Goal: Task Accomplishment & Management: Complete application form

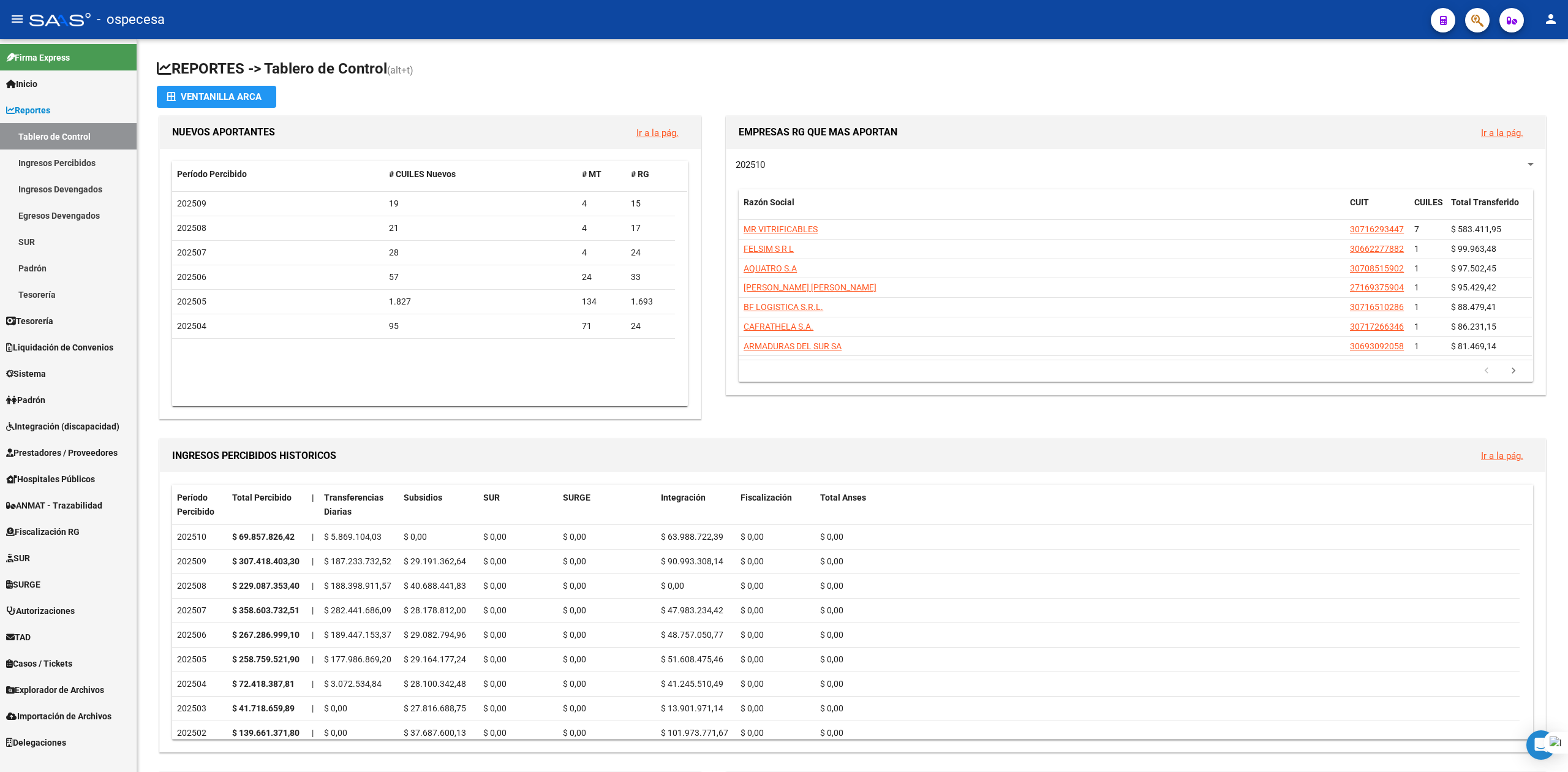
click at [57, 454] on span "Prestadores / Proveedores" at bounding box center [61, 453] width 111 height 14
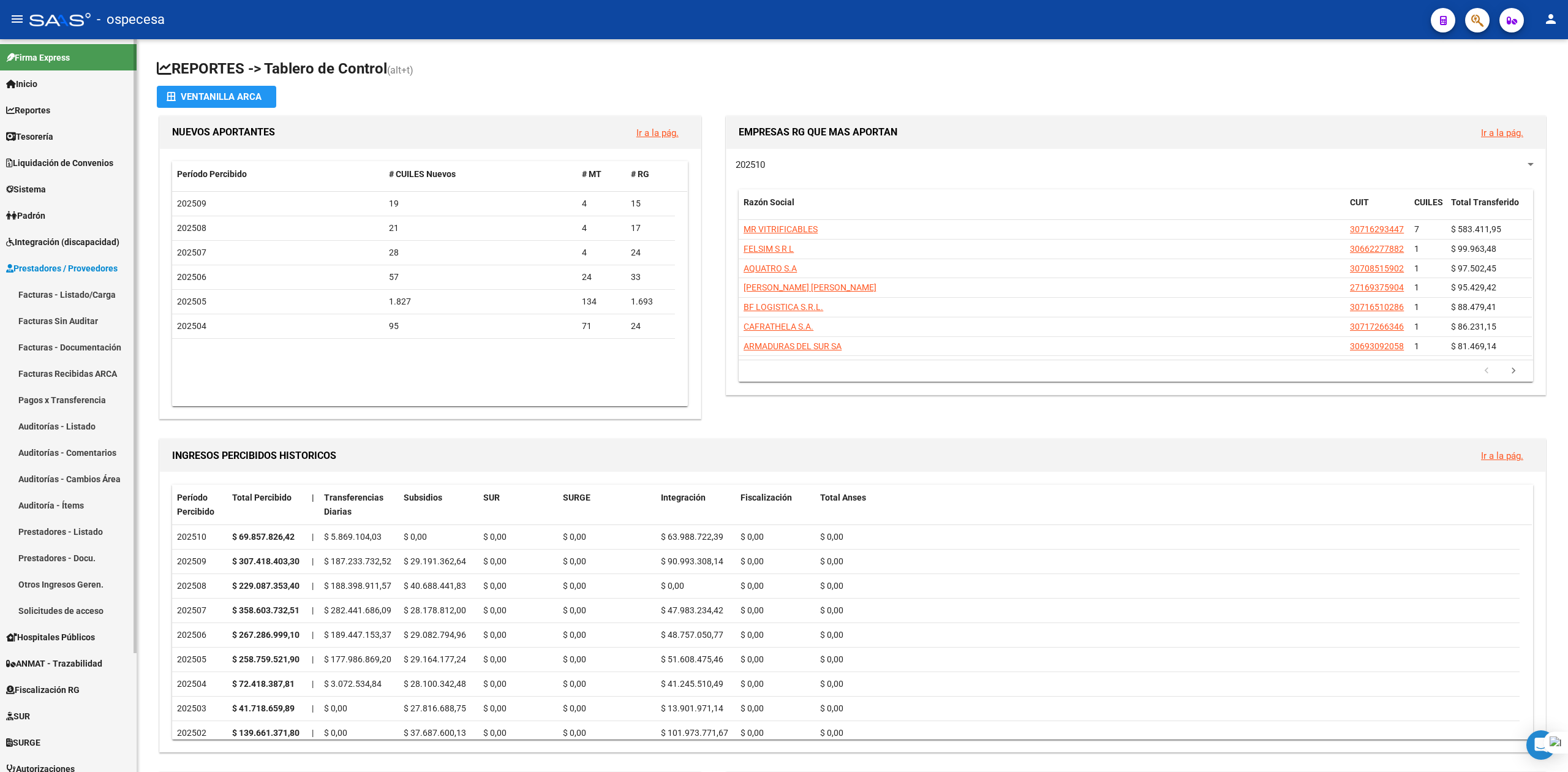
click at [52, 293] on link "Facturas - Listado/Carga" at bounding box center [68, 294] width 136 height 26
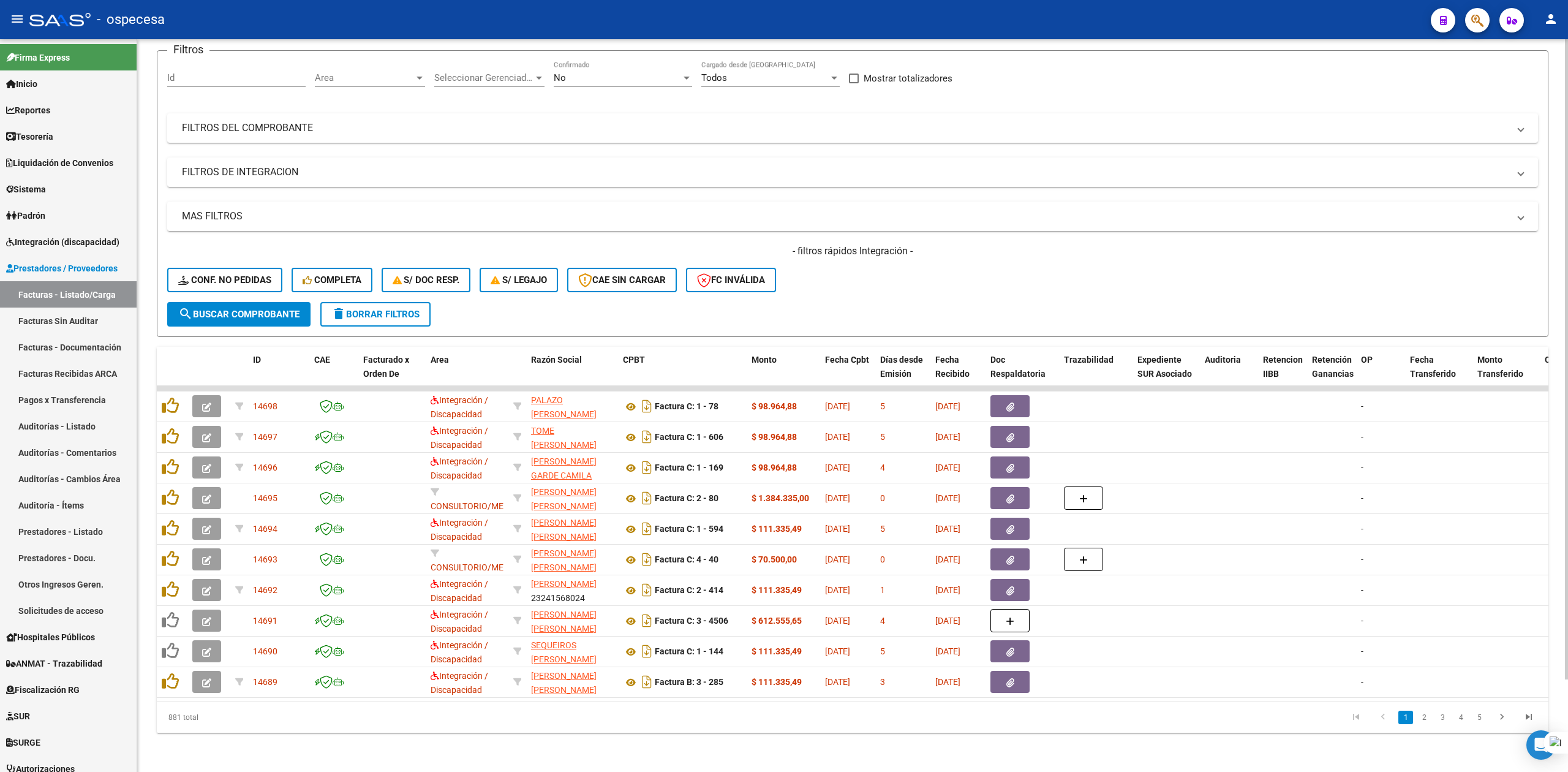
scroll to position [106, 0]
click at [944, 355] on span "Fecha Recibido" at bounding box center [952, 366] width 34 height 24
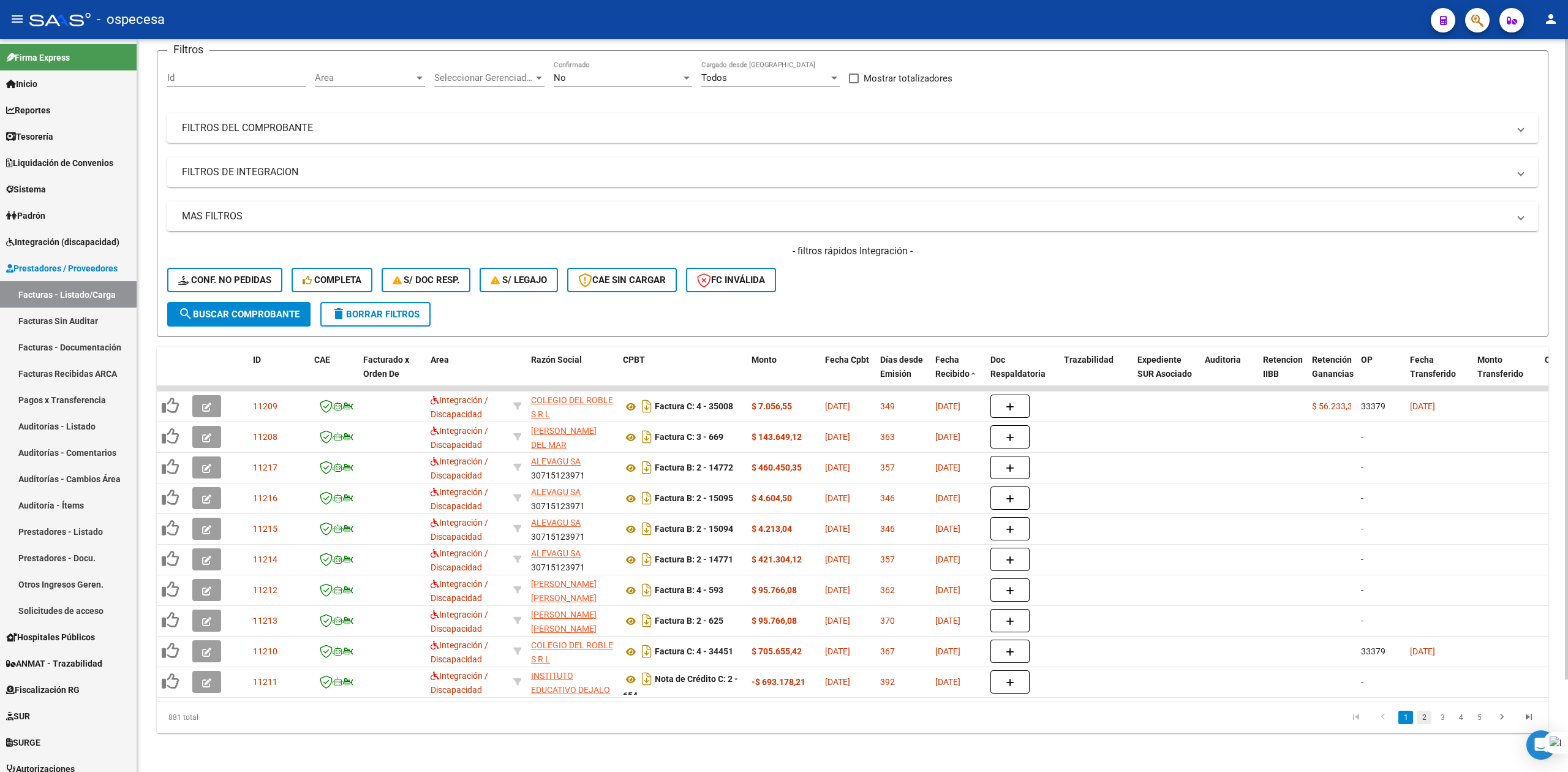
click at [1425, 715] on link "2" at bounding box center [1424, 717] width 15 height 14
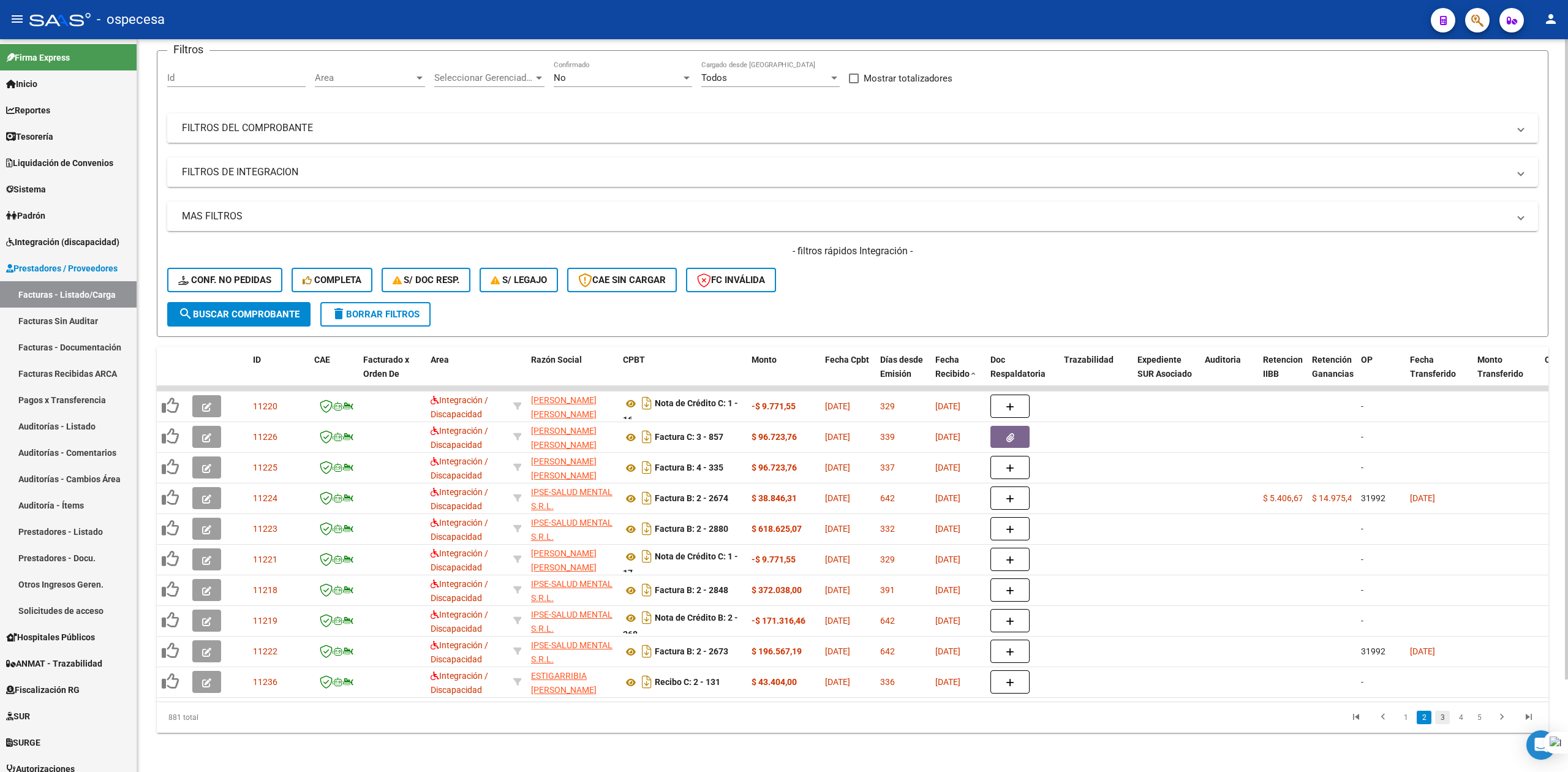
click at [1438, 717] on link "3" at bounding box center [1442, 717] width 15 height 14
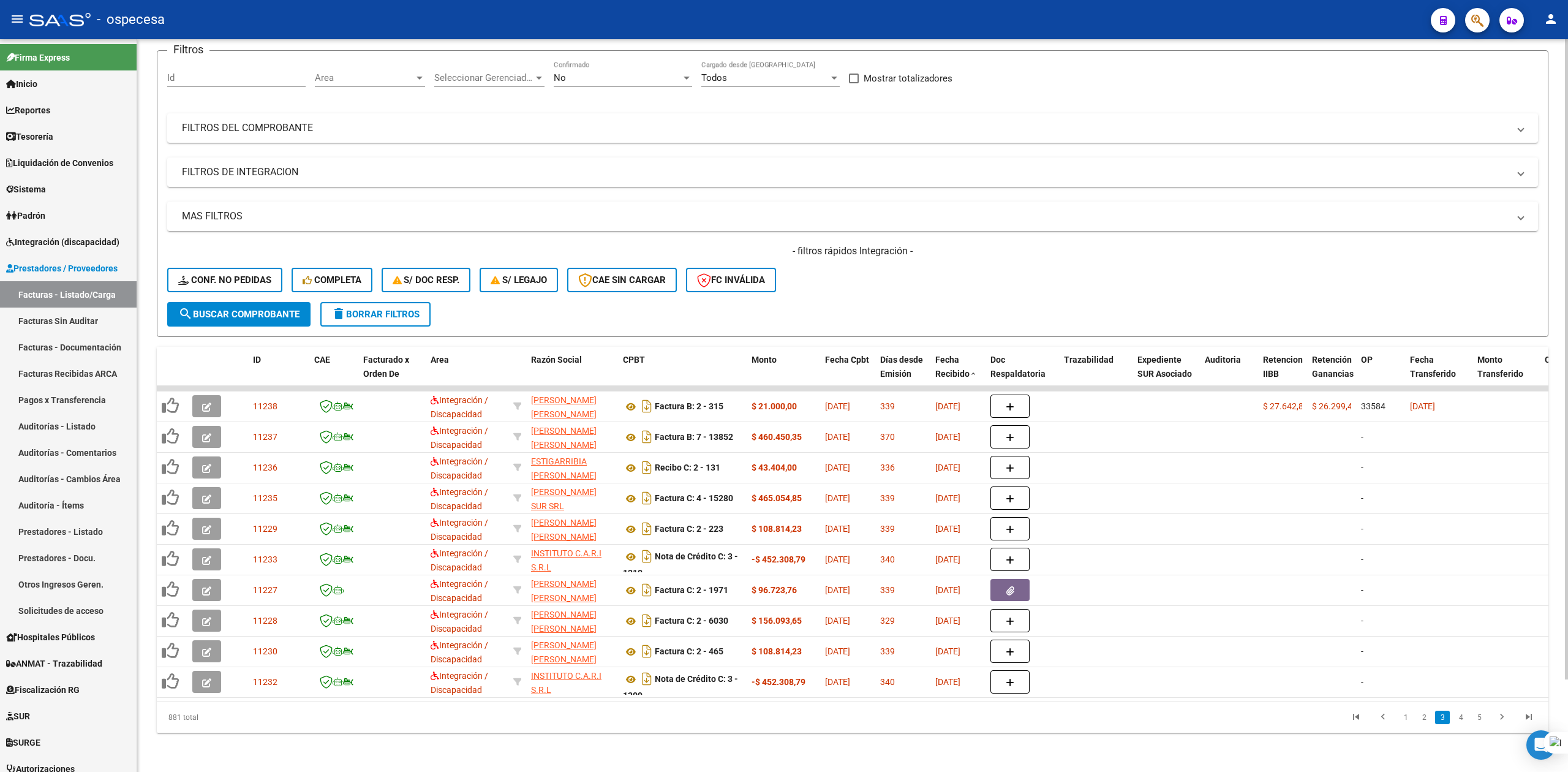
click at [1458, 720] on link "4" at bounding box center [1460, 717] width 15 height 14
click at [1465, 721] on link "5" at bounding box center [1460, 717] width 15 height 14
click at [1465, 721] on link "6" at bounding box center [1460, 717] width 15 height 14
click at [1465, 721] on link "7" at bounding box center [1460, 717] width 15 height 14
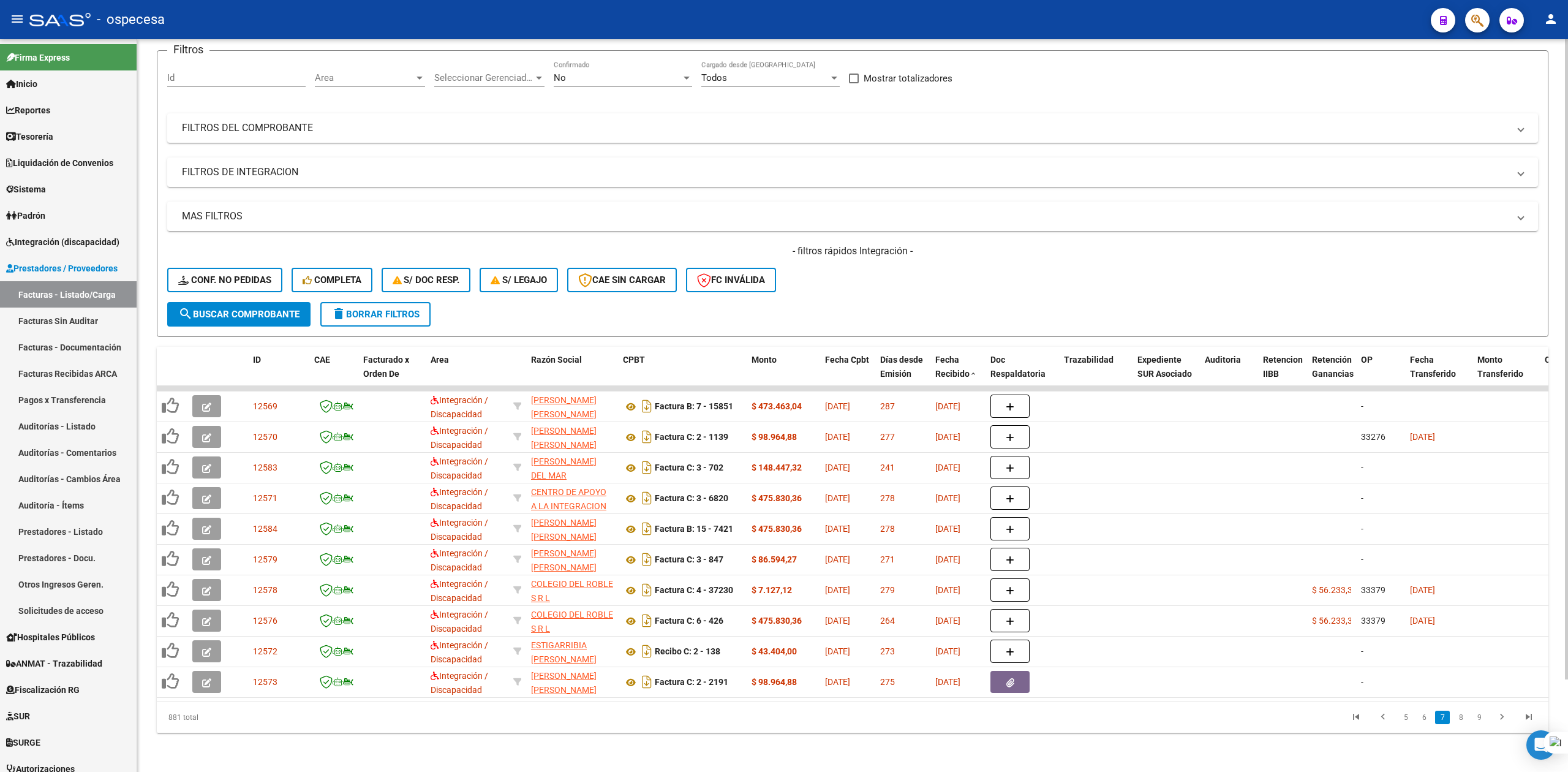
click at [1465, 721] on link "8" at bounding box center [1460, 717] width 15 height 14
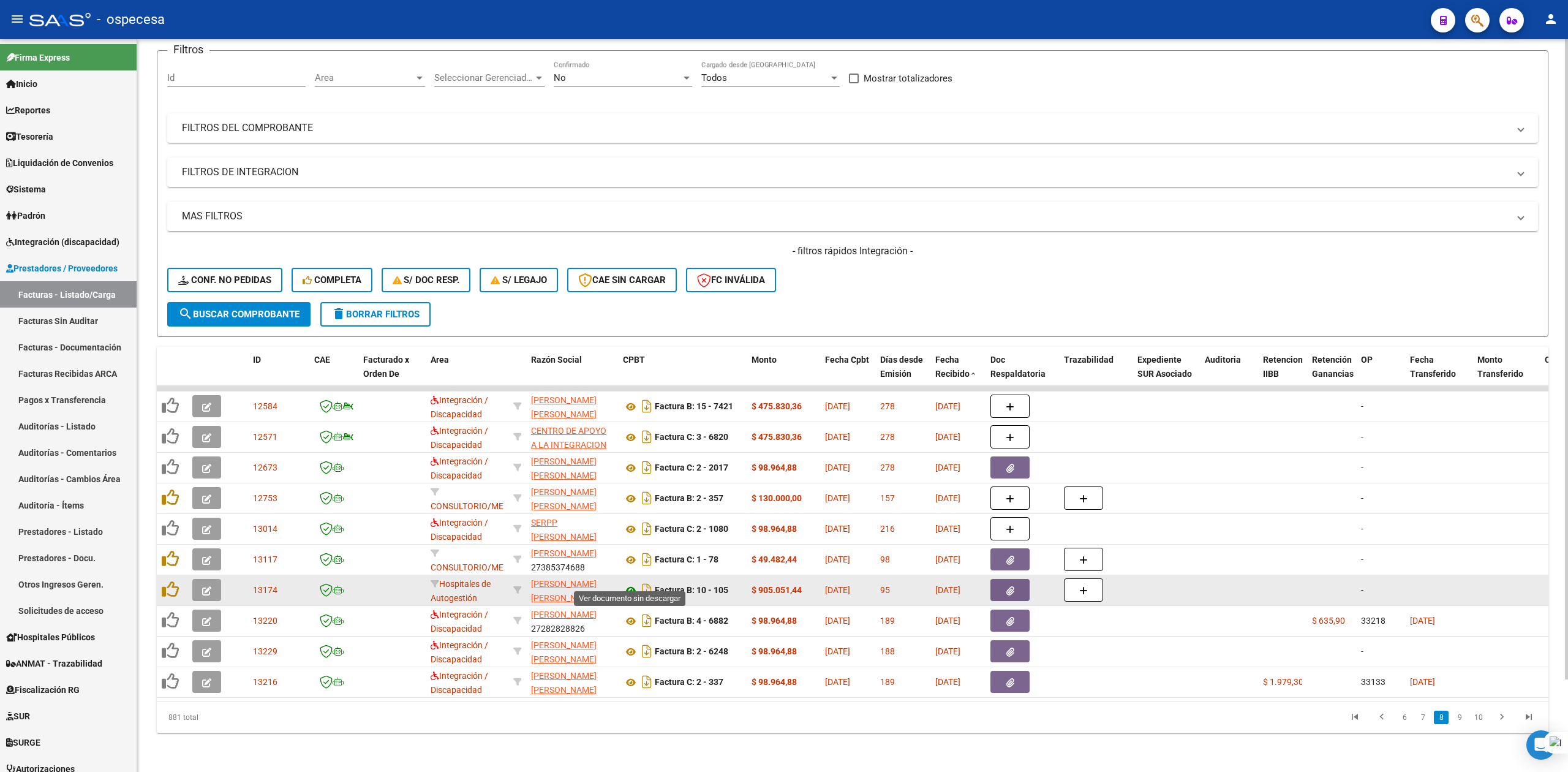
click at [629, 583] on icon at bounding box center [631, 591] width 16 height 15
click at [1011, 586] on icon "button" at bounding box center [1010, 591] width 8 height 9
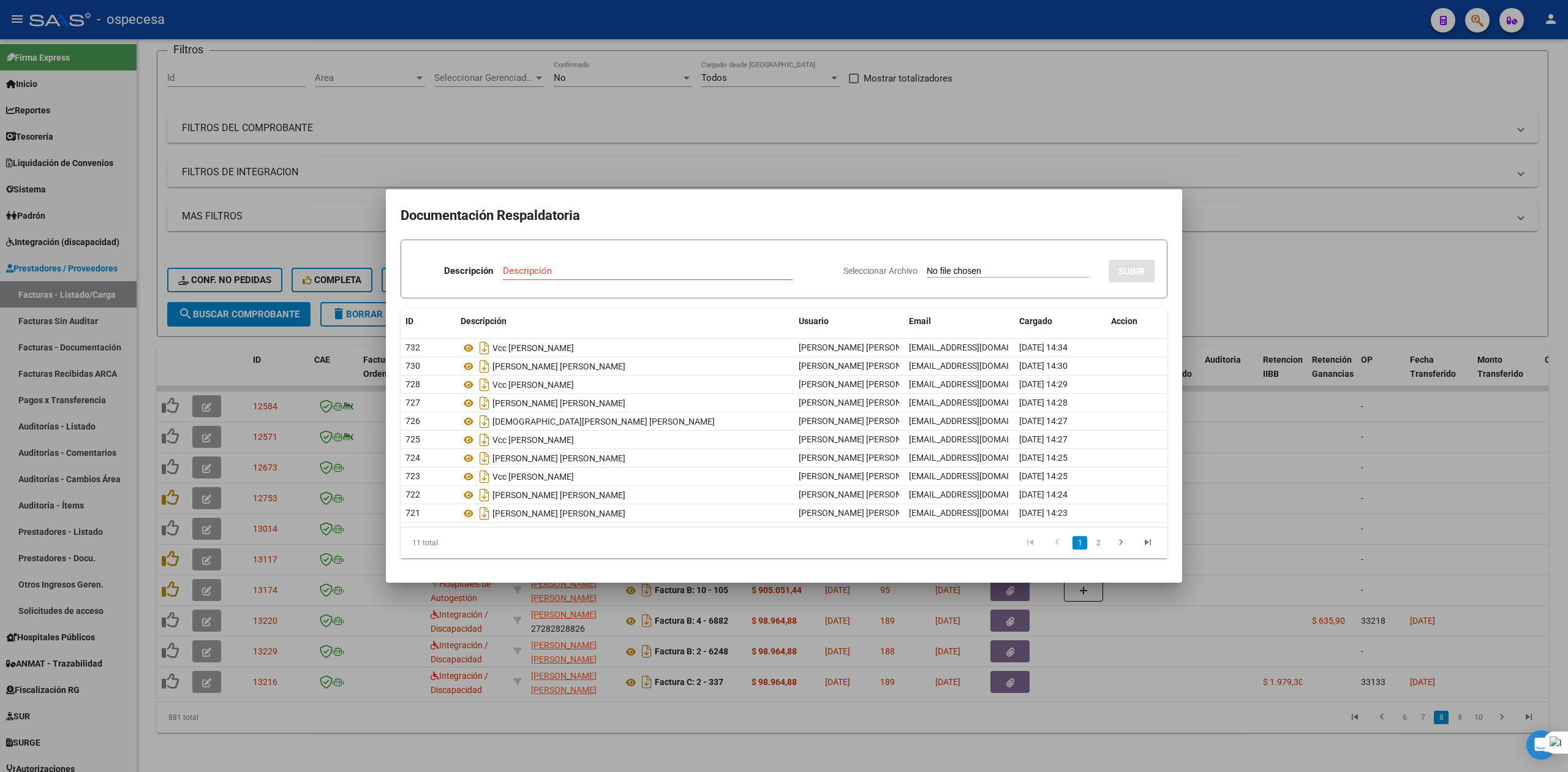
click at [557, 725] on div at bounding box center [784, 386] width 1568 height 772
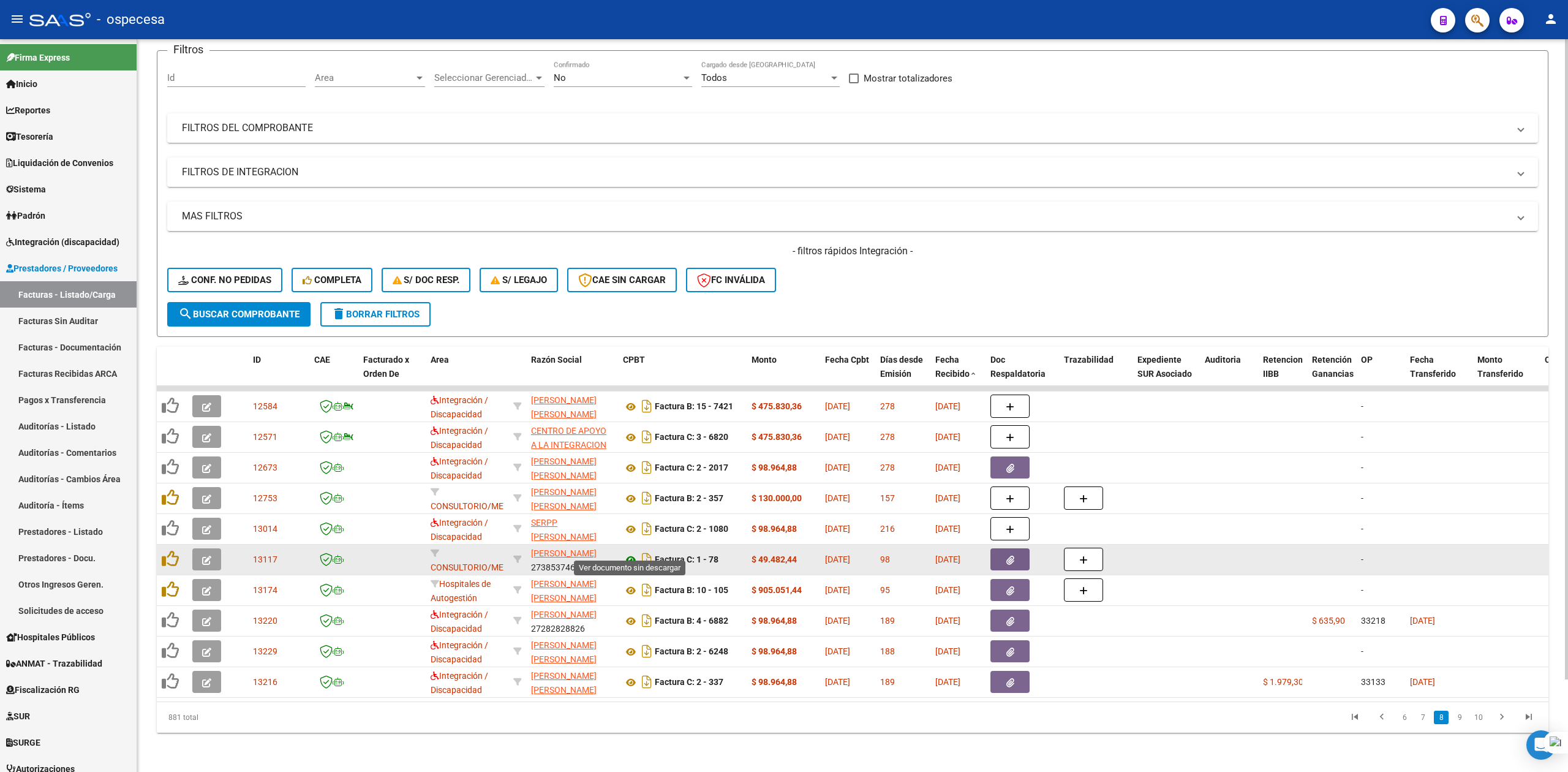
click at [630, 553] on icon at bounding box center [631, 560] width 16 height 15
click at [632, 553] on icon at bounding box center [631, 560] width 16 height 15
click at [208, 556] on icon "button" at bounding box center [206, 560] width 9 height 9
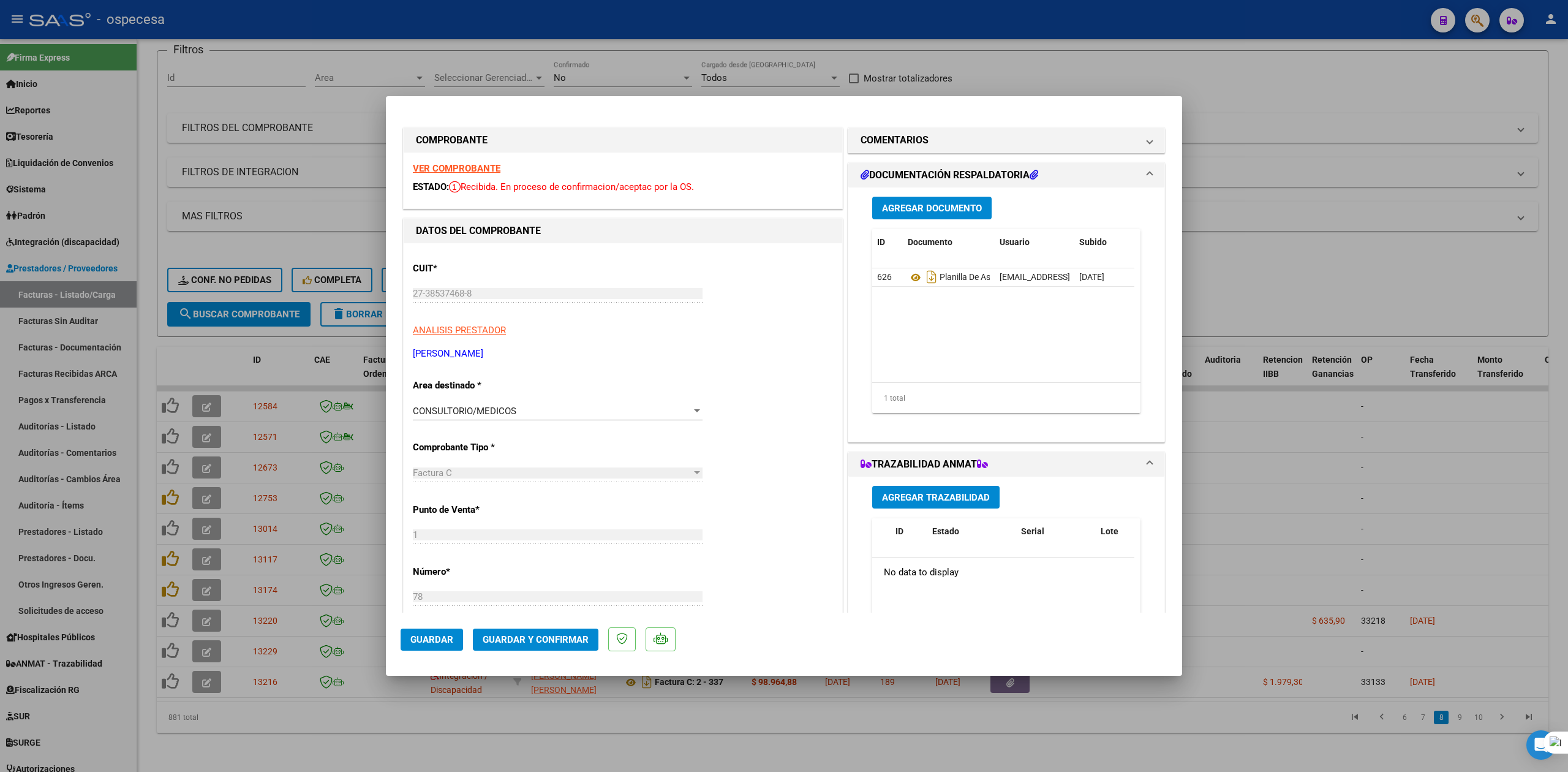
click at [539, 414] on div "CONSULTORIO/MEDICOS" at bounding box center [552, 411] width 279 height 11
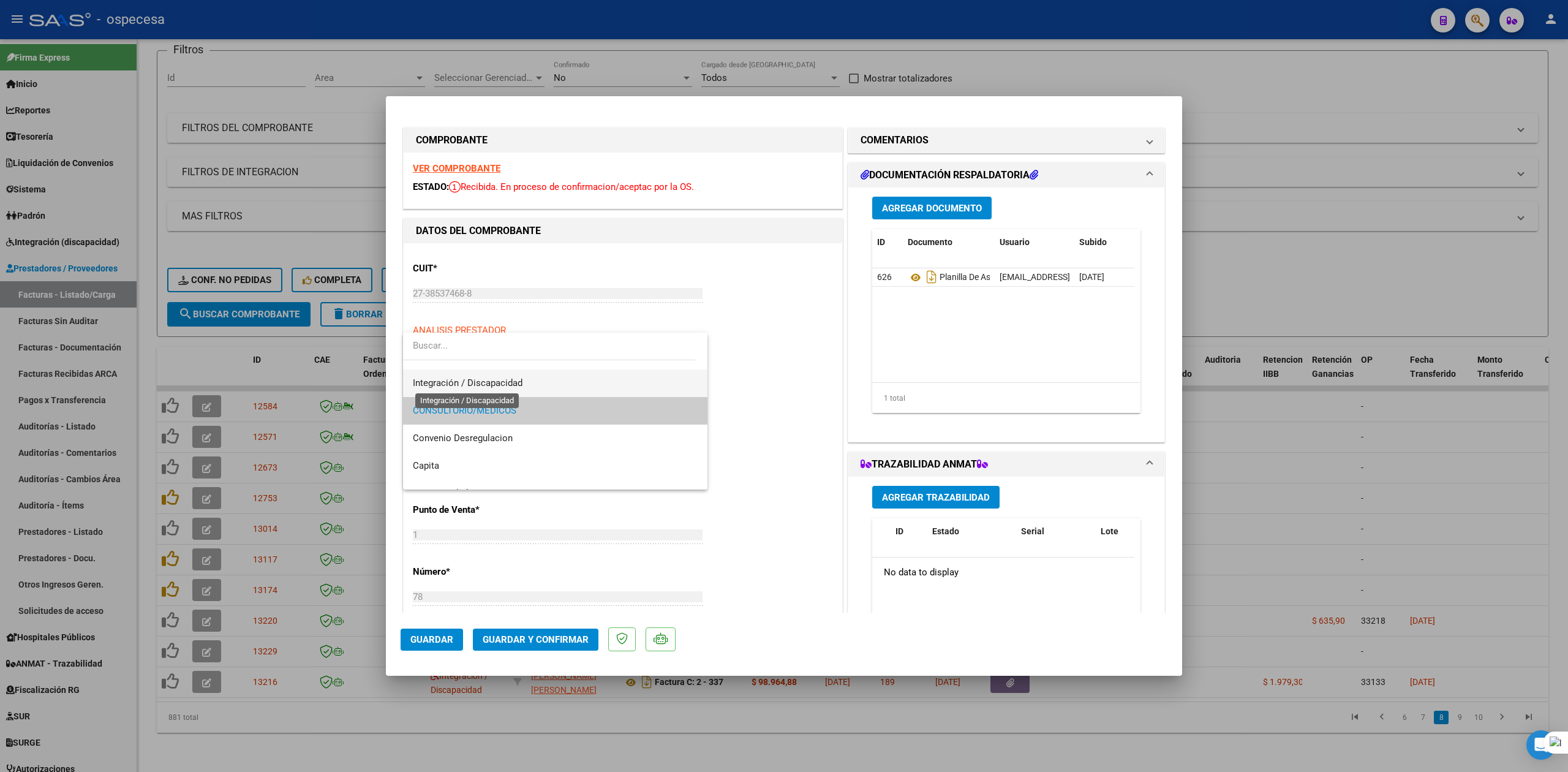
click at [517, 381] on span "Integración / Discapacidad" at bounding box center [468, 383] width 109 height 11
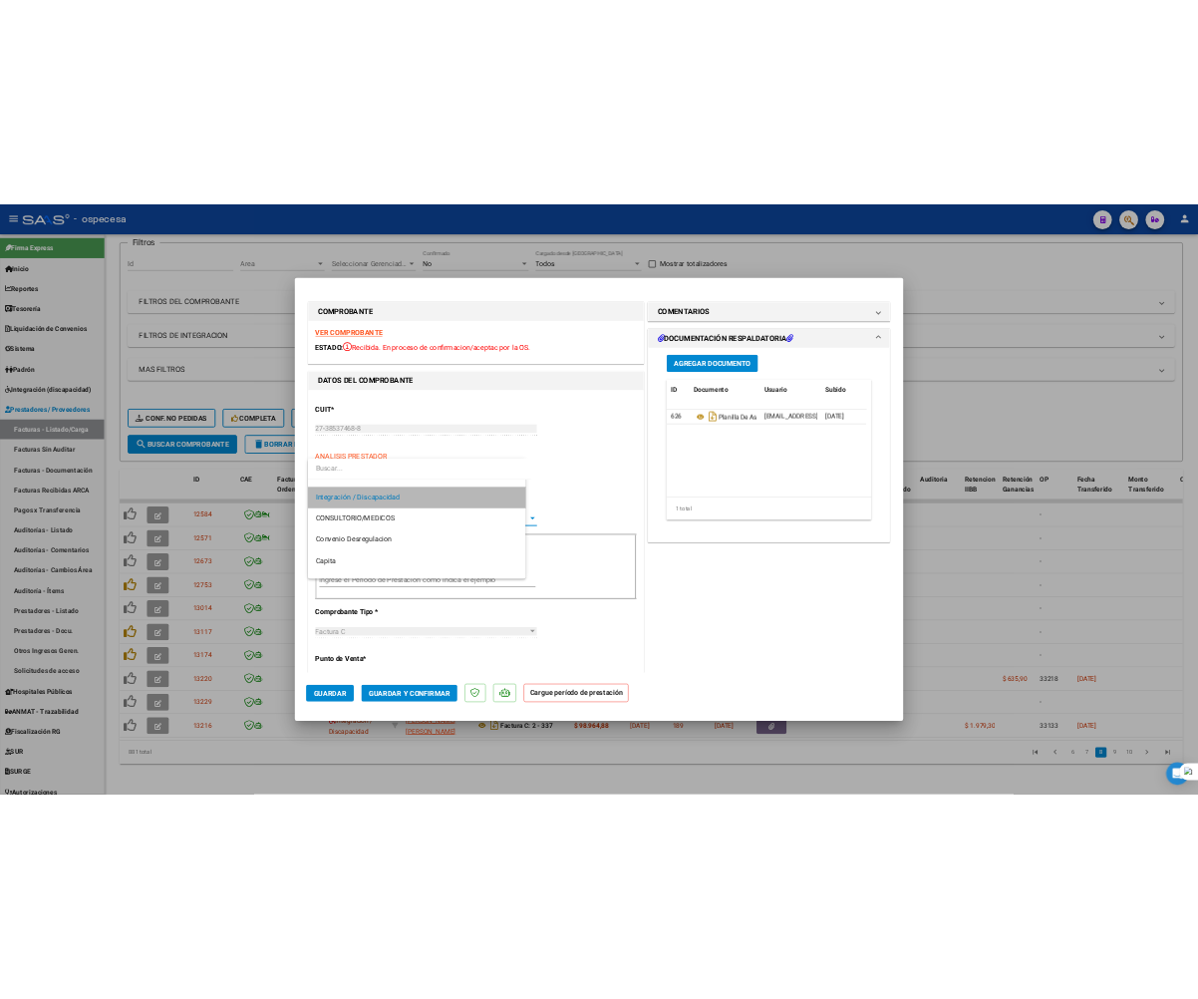
scroll to position [134, 0]
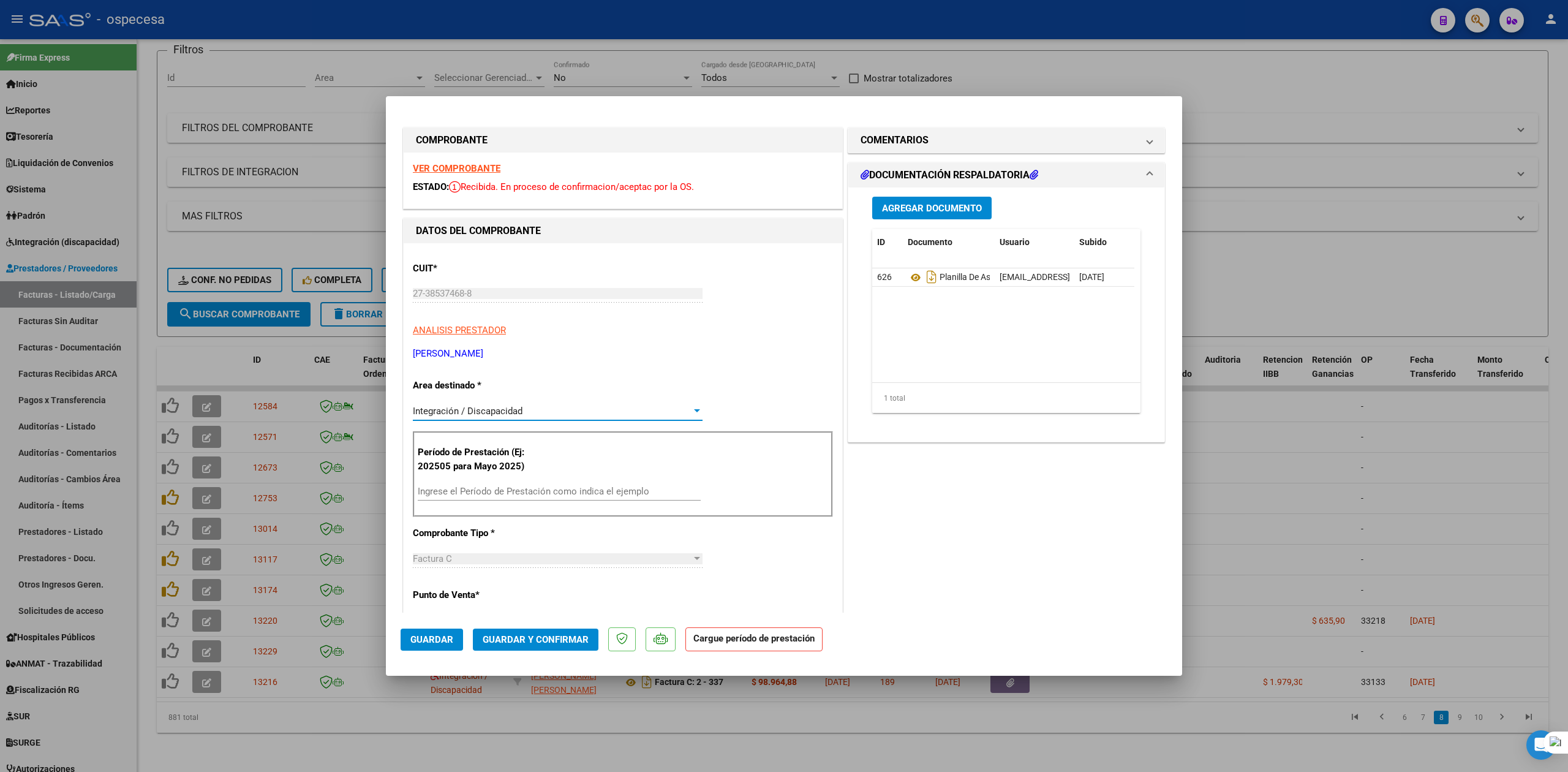
click at [493, 490] on input "Ingrese el Período de Prestación como indica el ejemplo" at bounding box center [559, 491] width 283 height 11
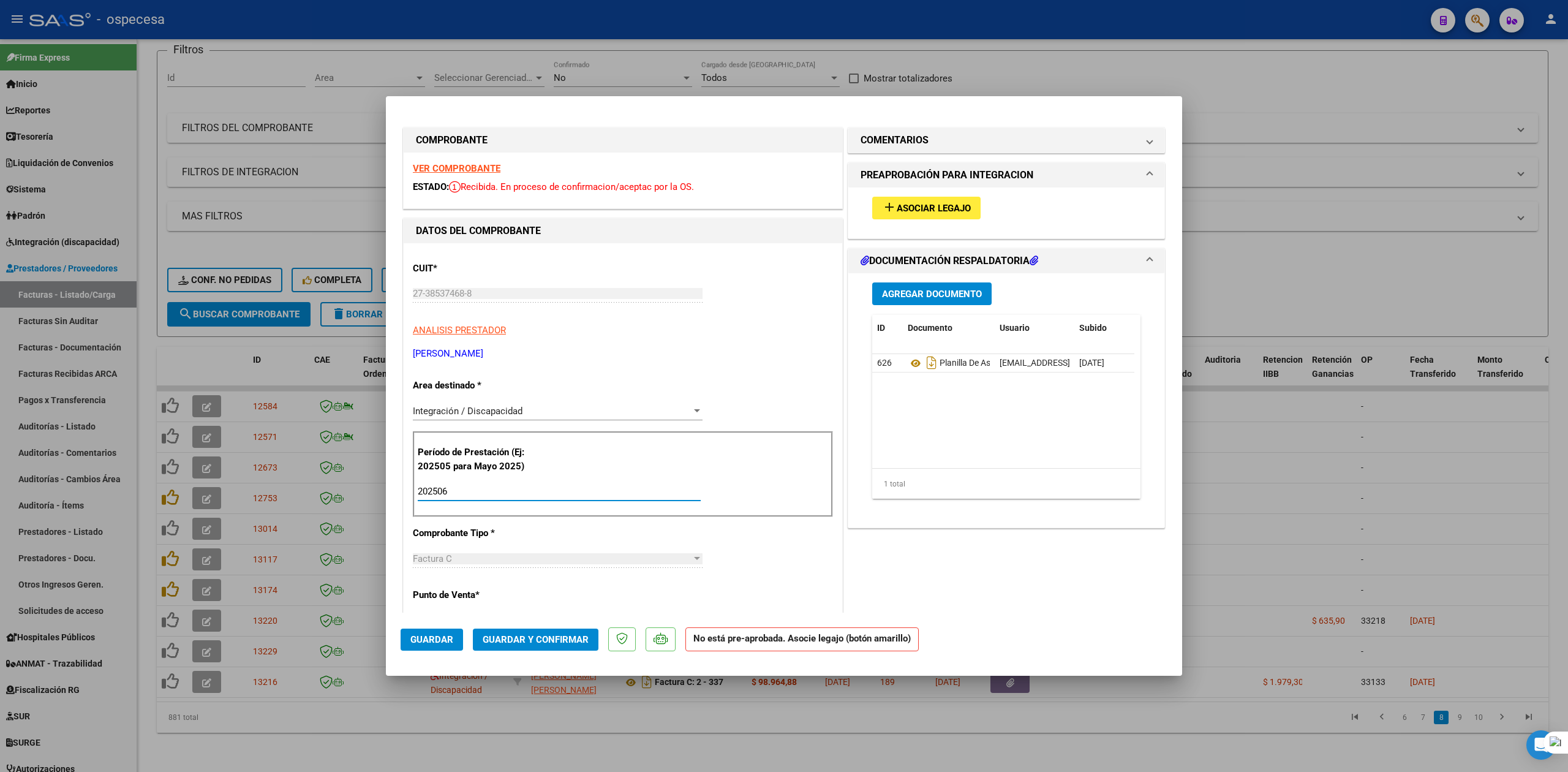
type input "202506"
click at [951, 208] on span "Asociar Legajo" at bounding box center [933, 208] width 74 height 11
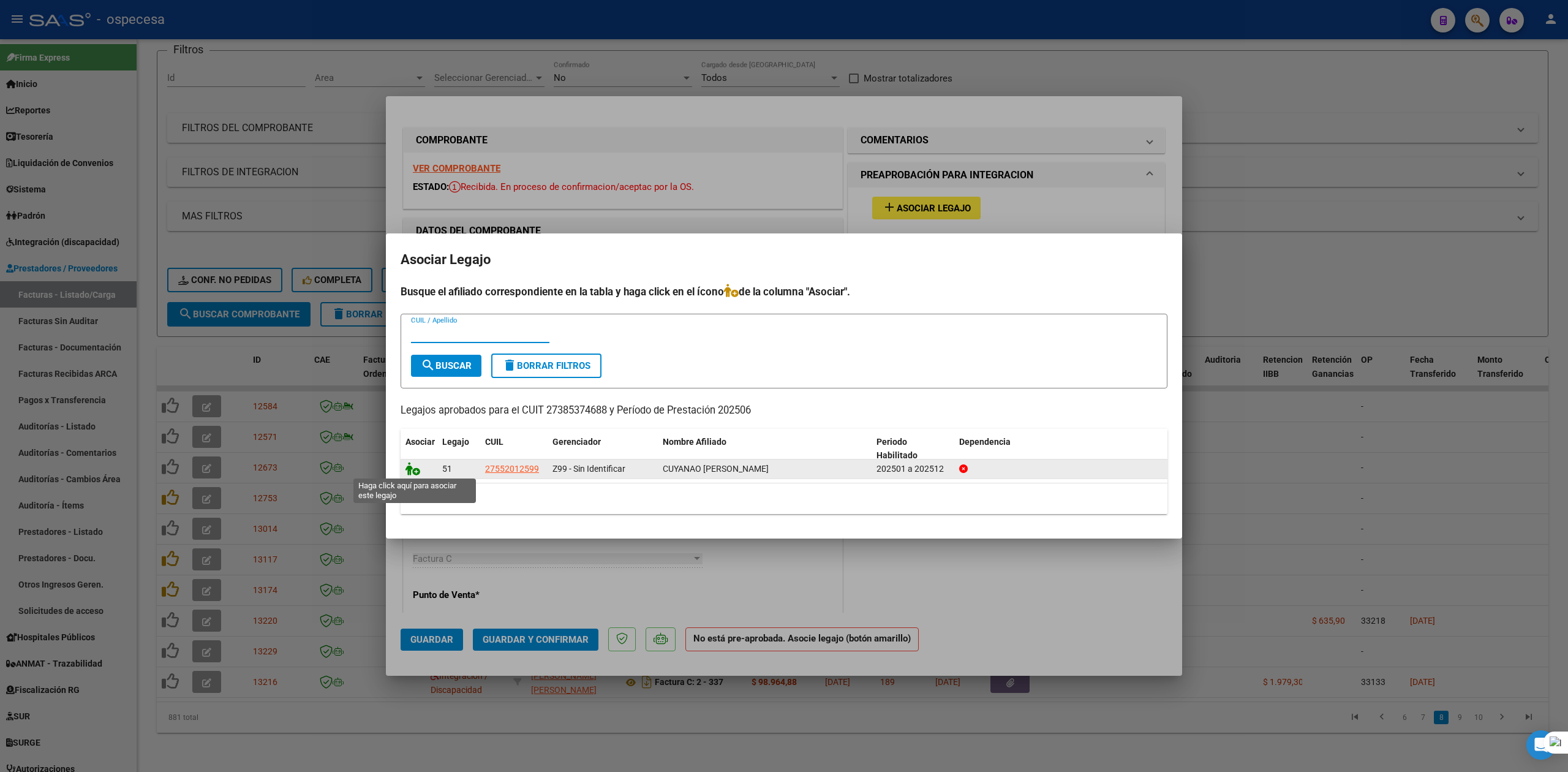
click at [415, 473] on icon at bounding box center [413, 469] width 15 height 14
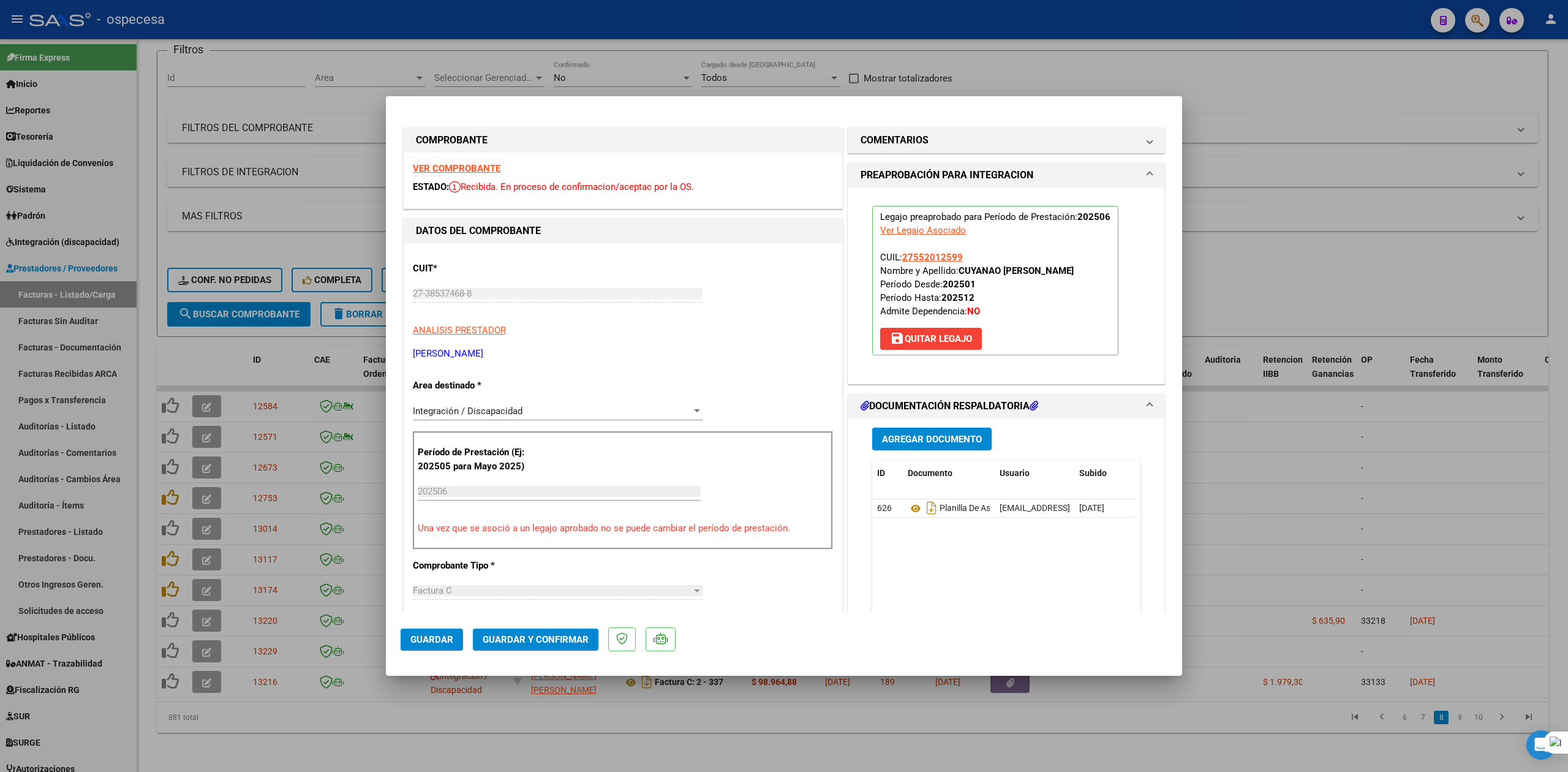
drag, startPoint x: 444, startPoint y: 637, endPoint x: 522, endPoint y: 643, distance: 78.2
click at [523, 644] on mat-dialog-actions "Guardar Guardar y Confirmar" at bounding box center [784, 637] width 767 height 49
click at [522, 643] on span "Guardar y Confirmar" at bounding box center [535, 640] width 106 height 11
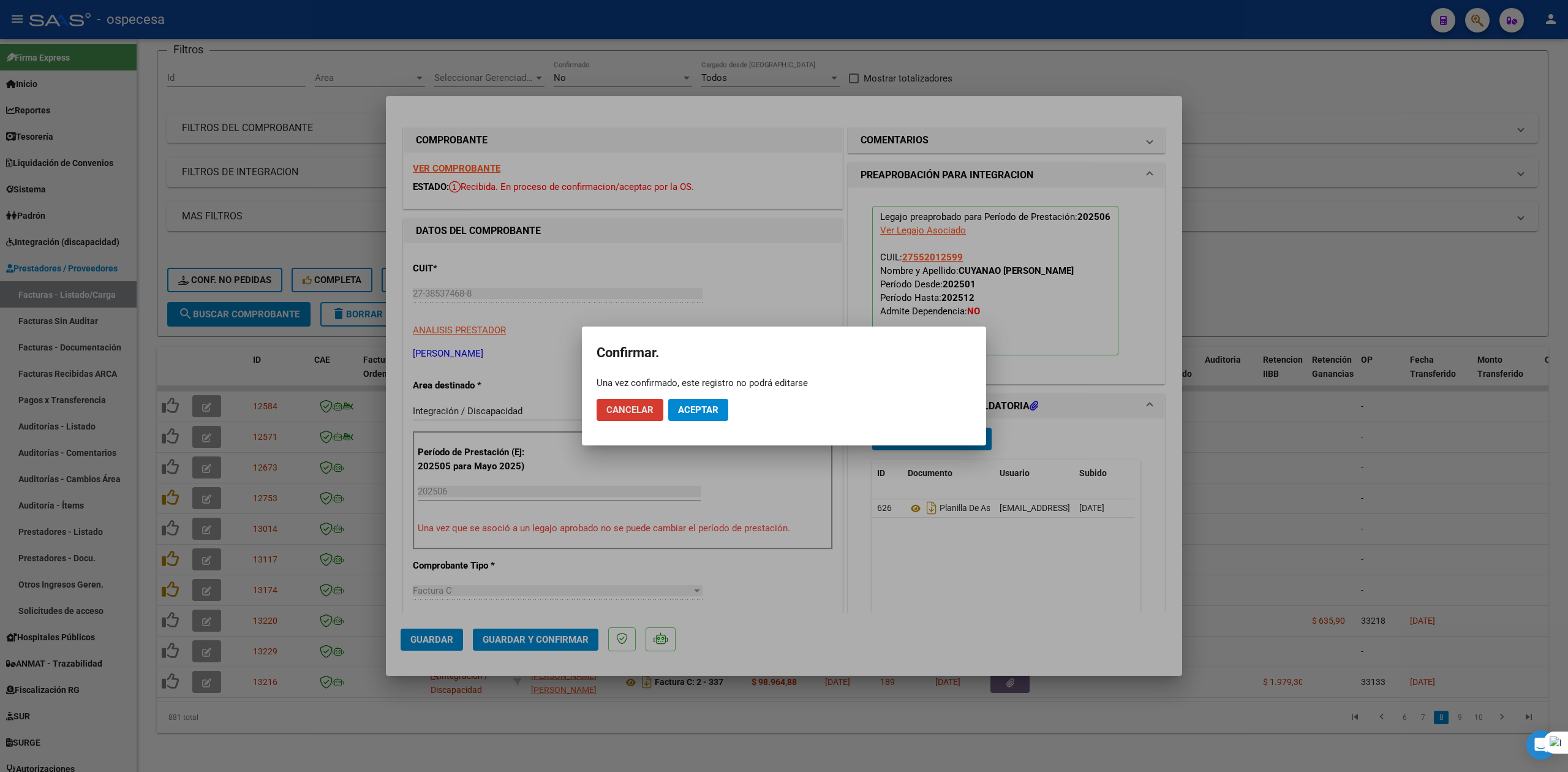
click at [691, 392] on mat-dialog-actions "Cancelar Aceptar" at bounding box center [784, 410] width 375 height 42
click at [691, 412] on span "Aceptar" at bounding box center [698, 410] width 41 height 11
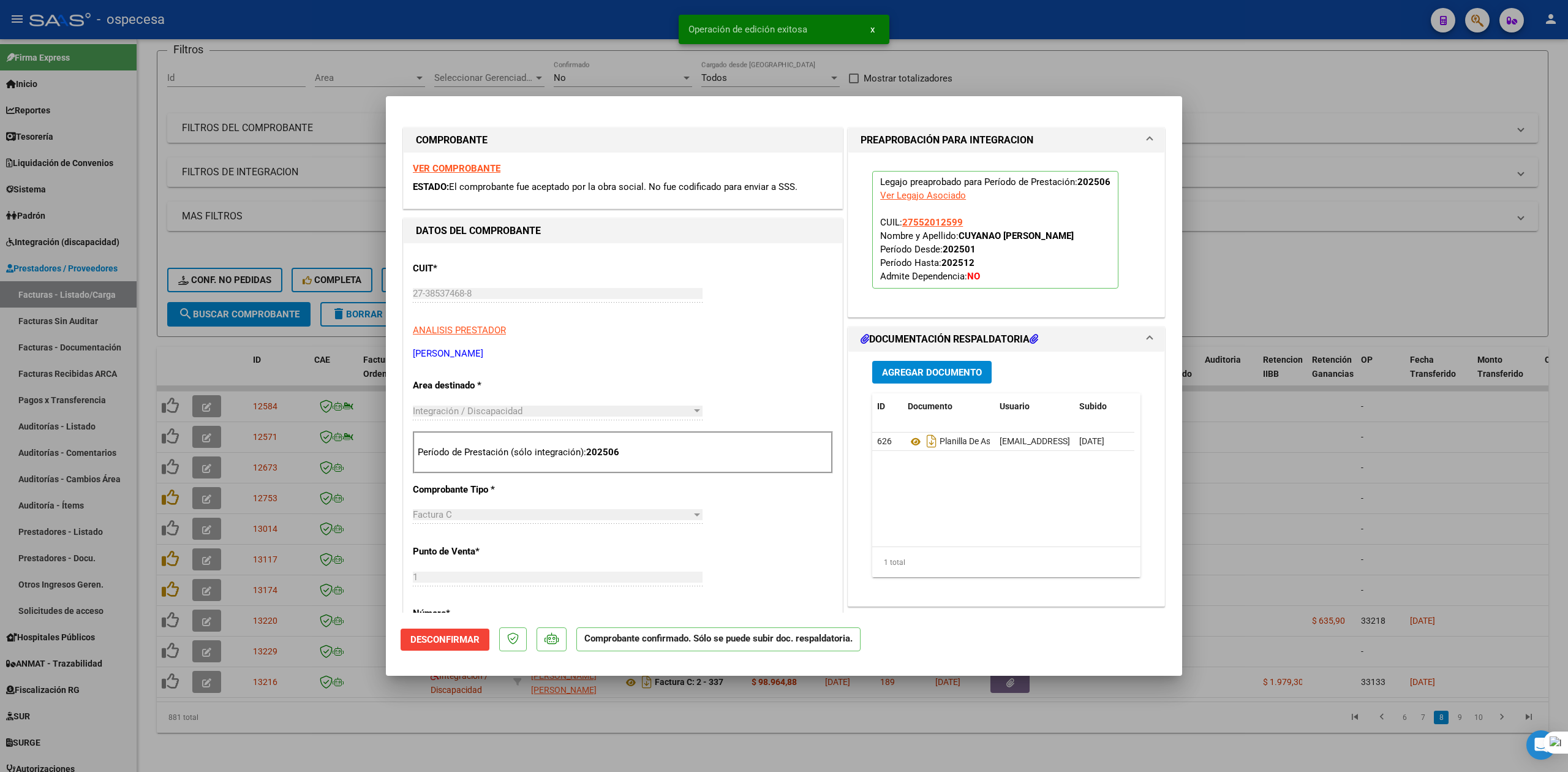
click at [1325, 177] on div at bounding box center [784, 386] width 1568 height 772
type input "$ 0,00"
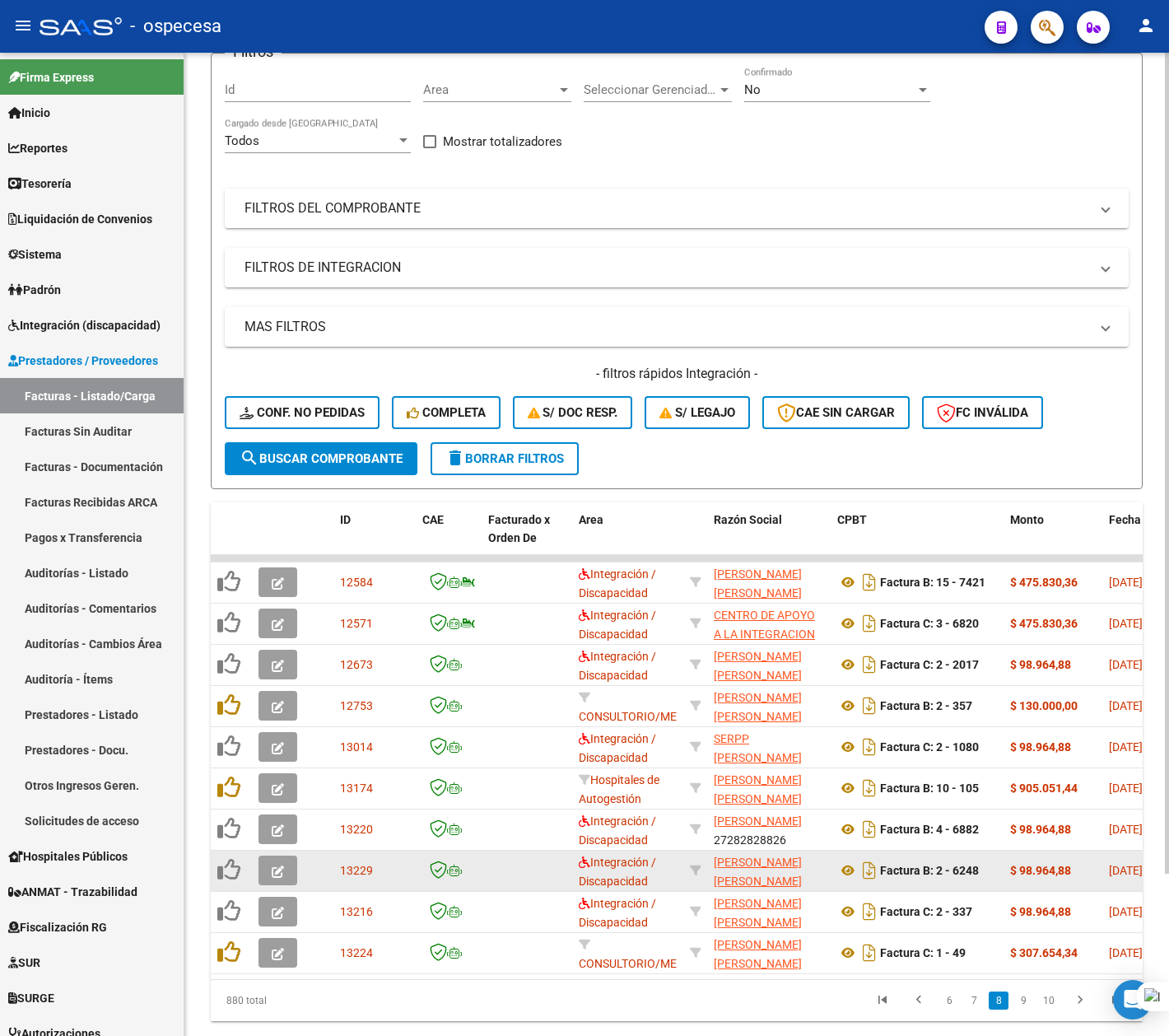
scroll to position [195, 0]
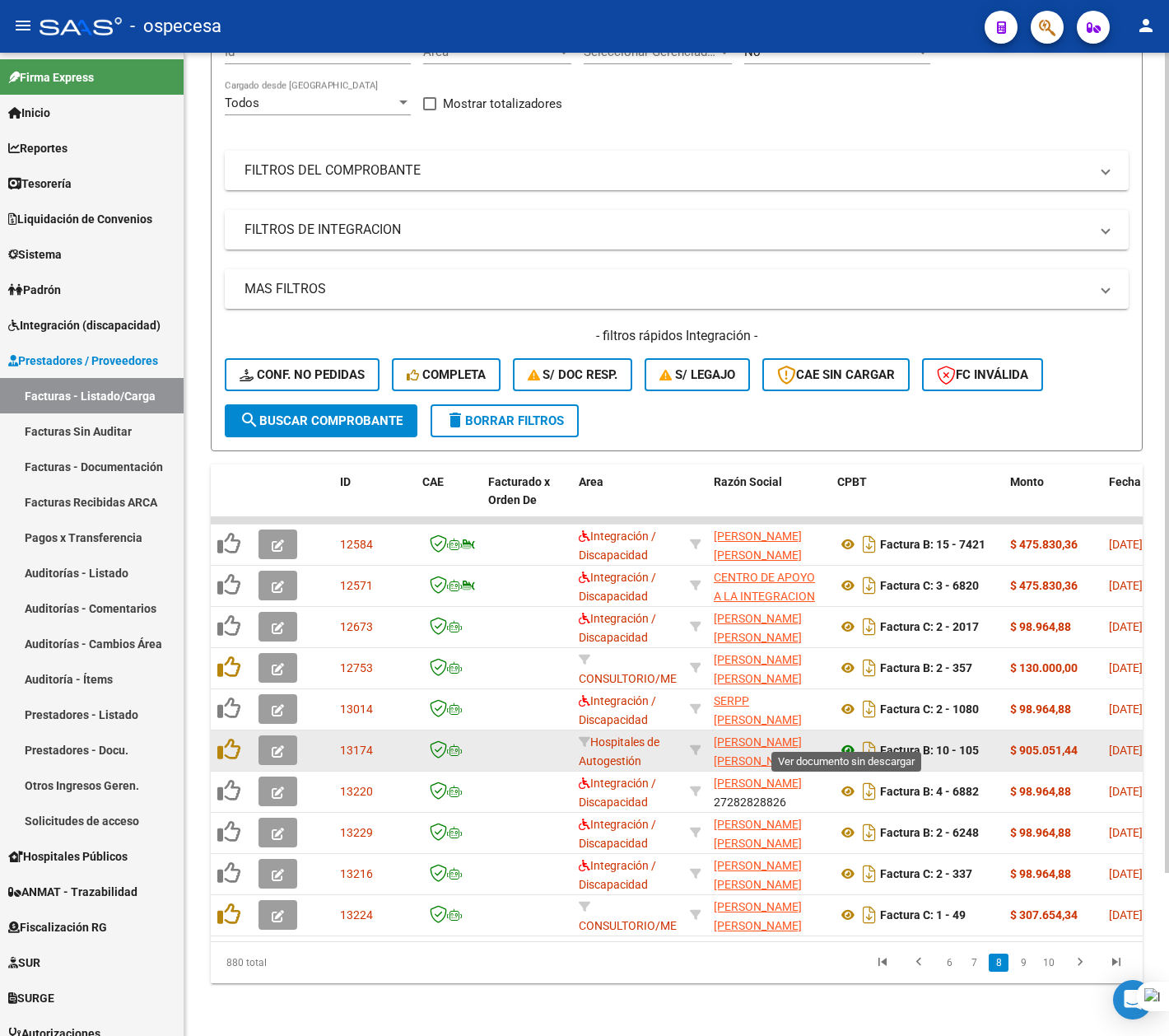
click at [850, 740] on icon at bounding box center [848, 750] width 21 height 20
